Goal: Navigation & Orientation: Find specific page/section

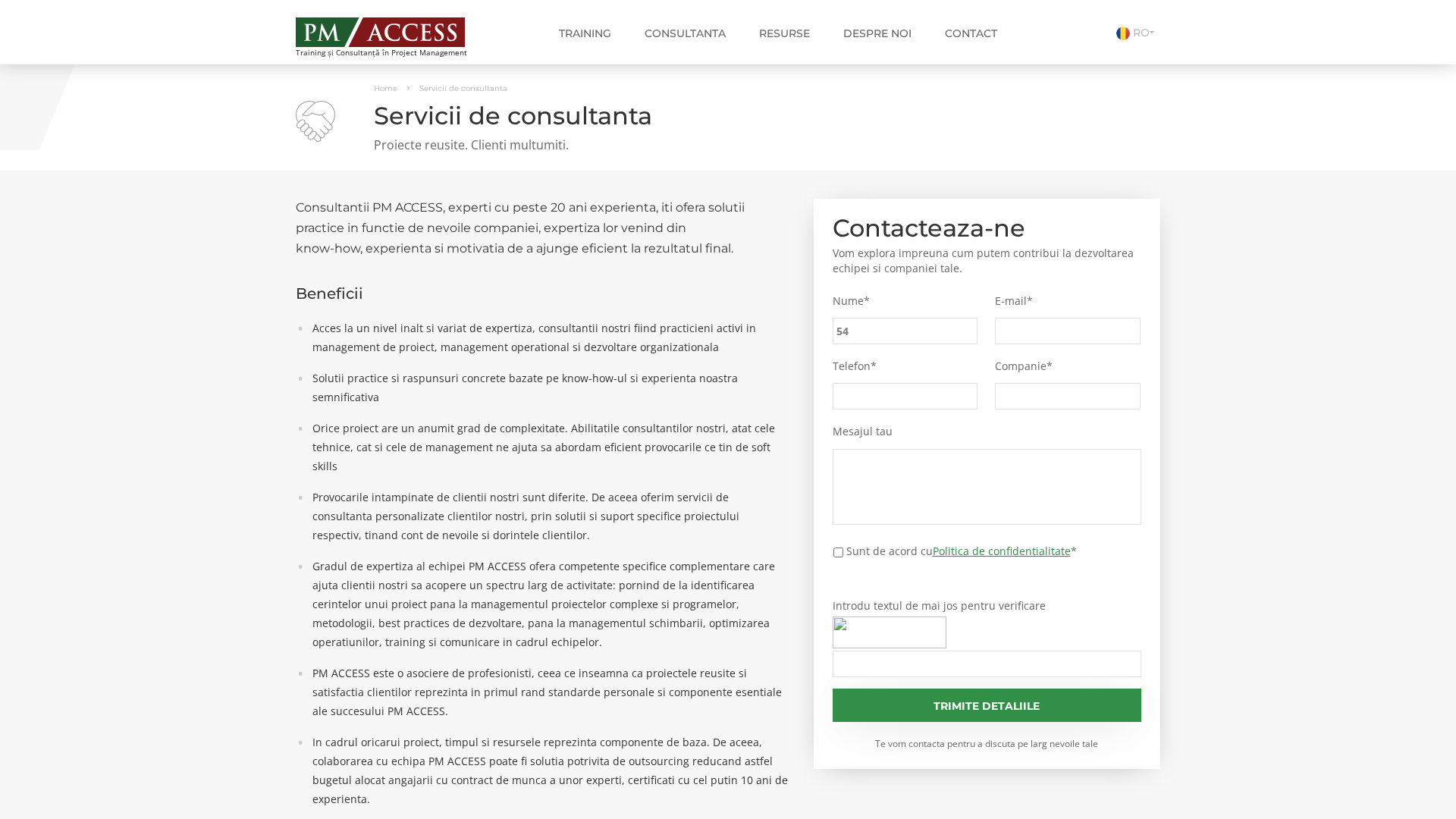
type input "54e"
type input "43d"
type input "29e"
type input "a6e"
